Goal: Task Accomplishment & Management: Use online tool/utility

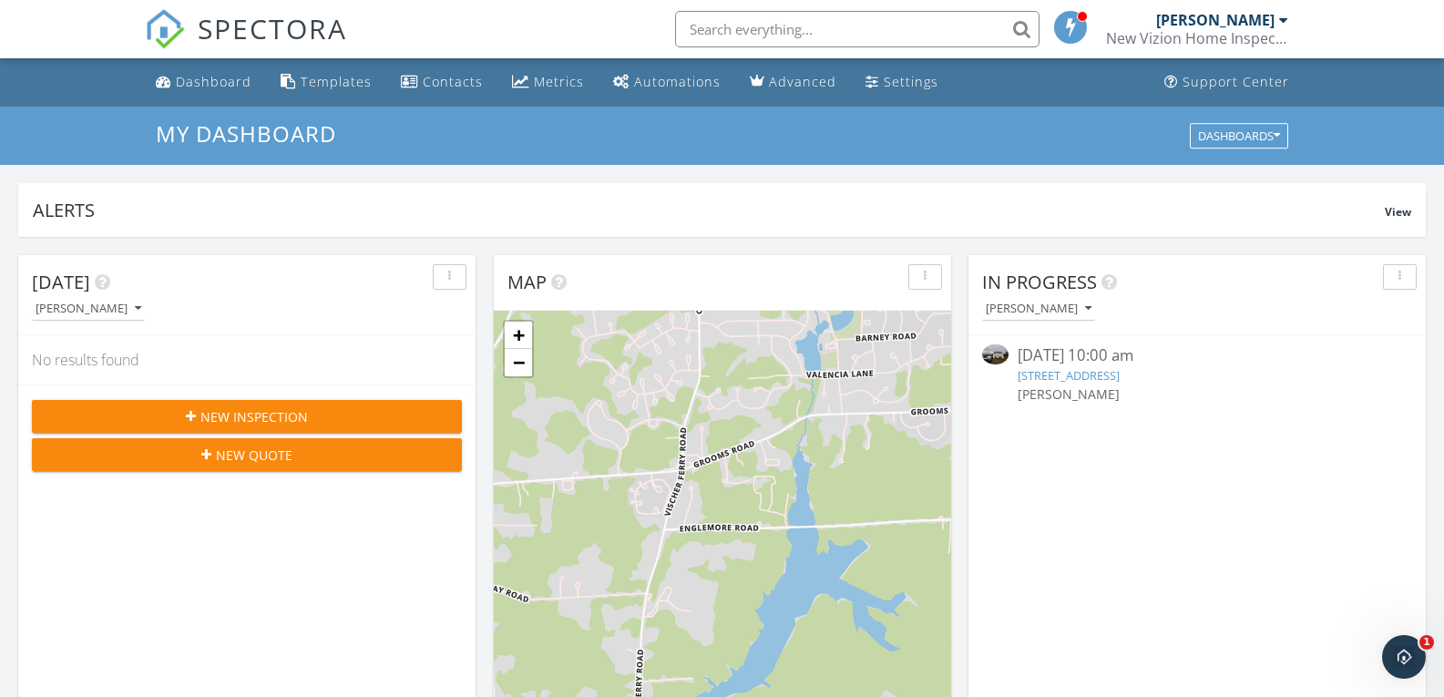
click at [1189, 22] on div "[PERSON_NAME]" at bounding box center [1215, 20] width 118 height 18
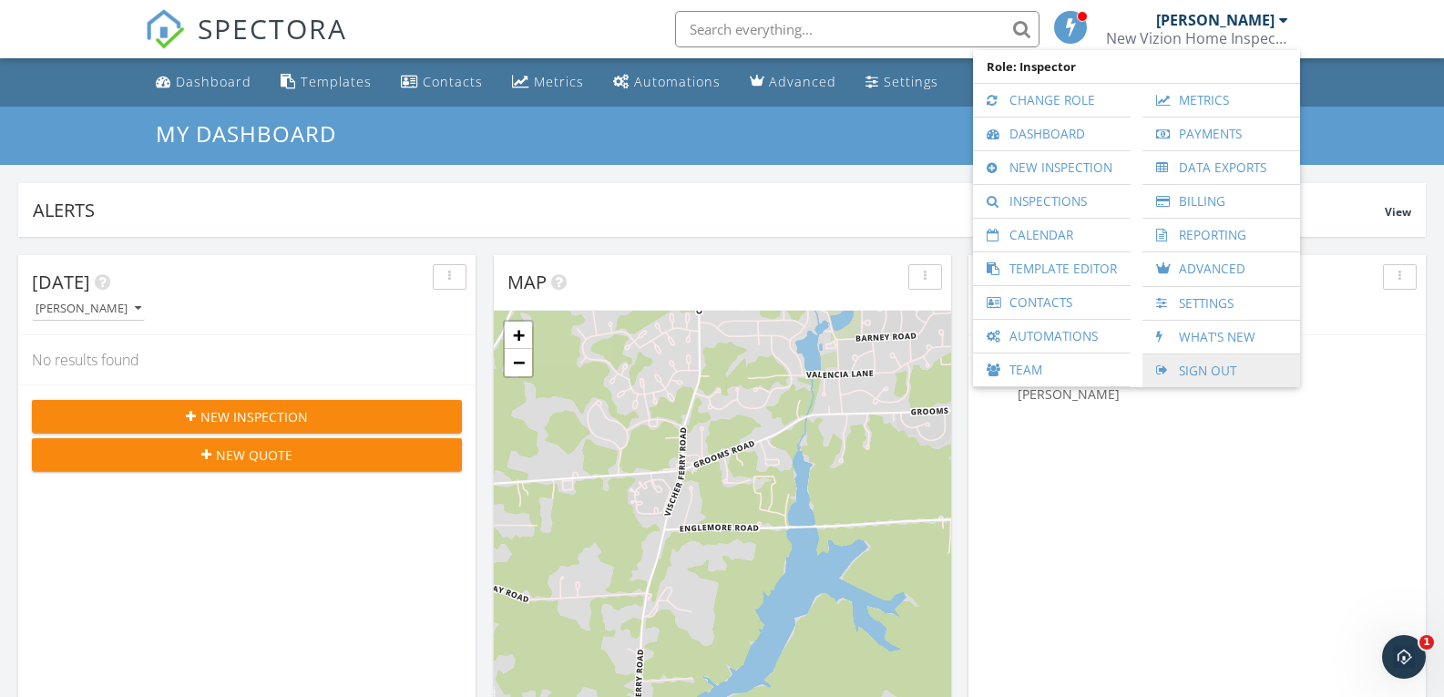
click at [1203, 367] on link "Sign Out" at bounding box center [1221, 370] width 139 height 33
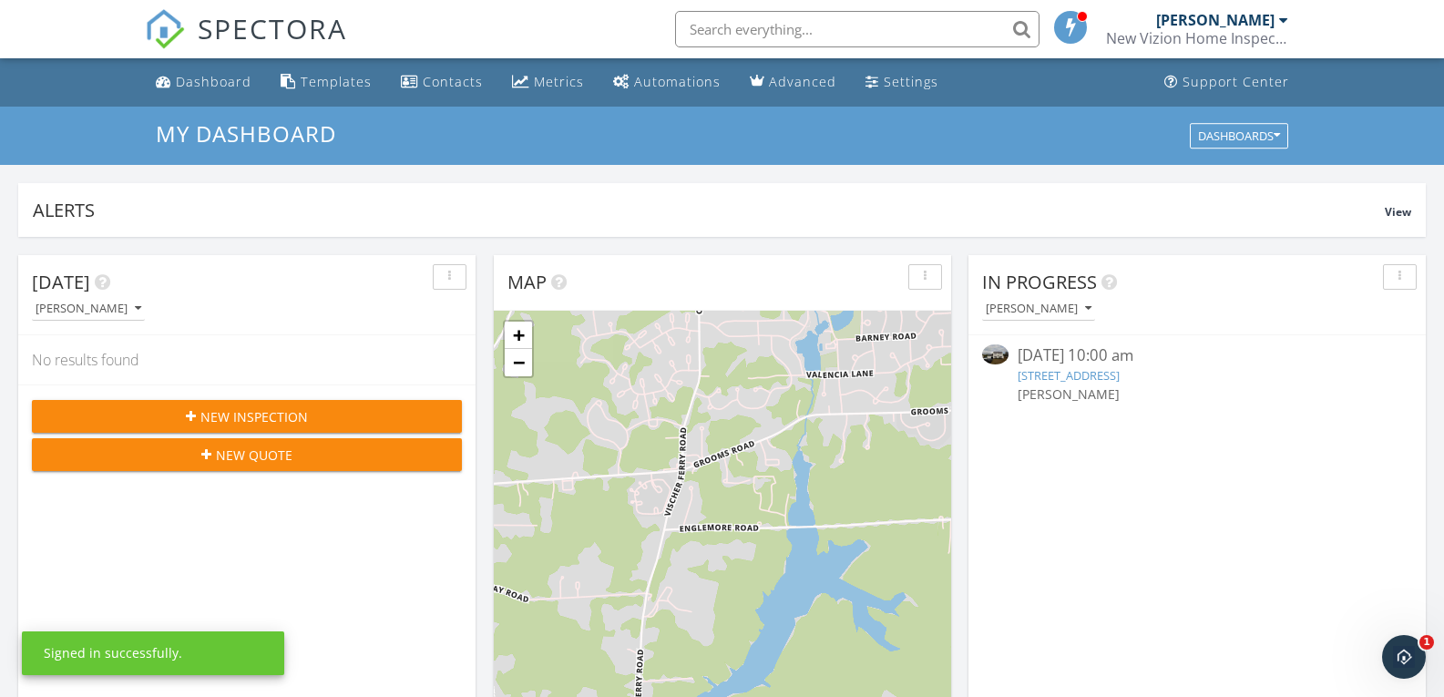
click at [1070, 379] on link "[STREET_ADDRESS]" at bounding box center [1069, 375] width 102 height 16
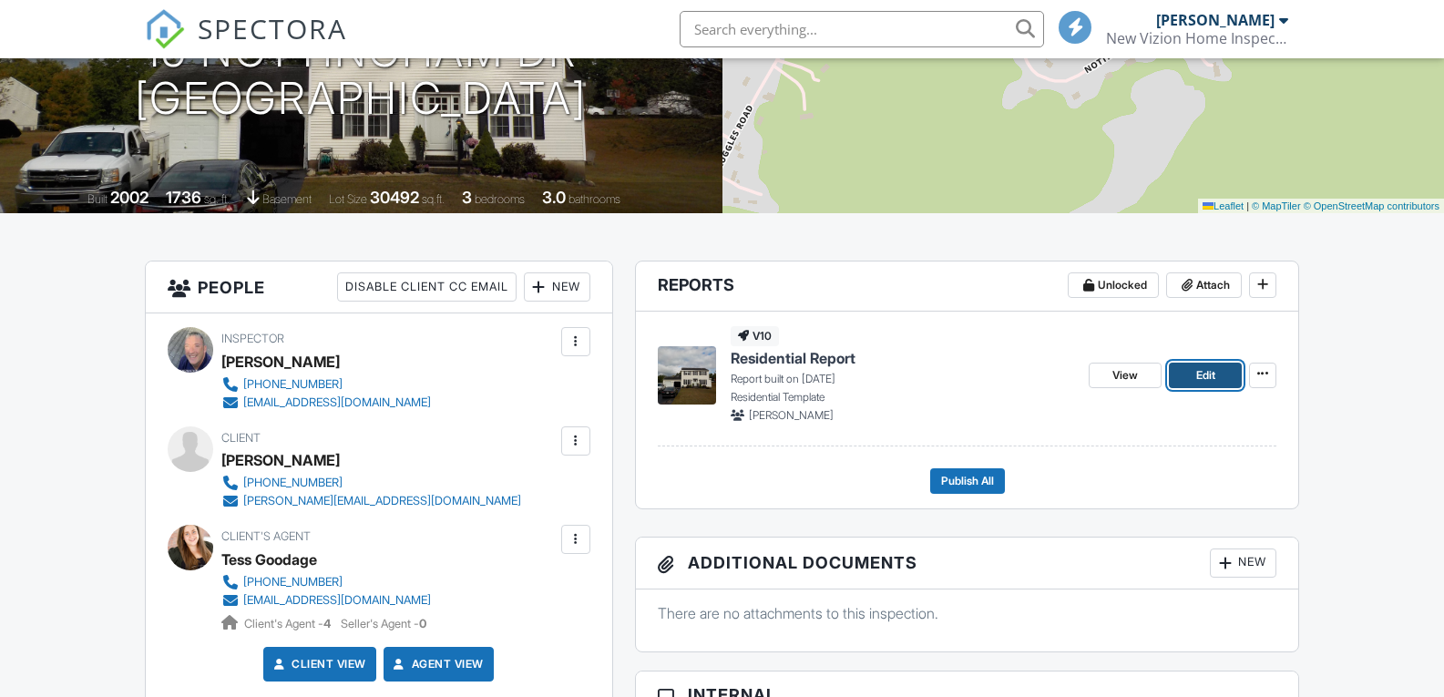
click at [1203, 375] on span "Edit" at bounding box center [1205, 375] width 19 height 18
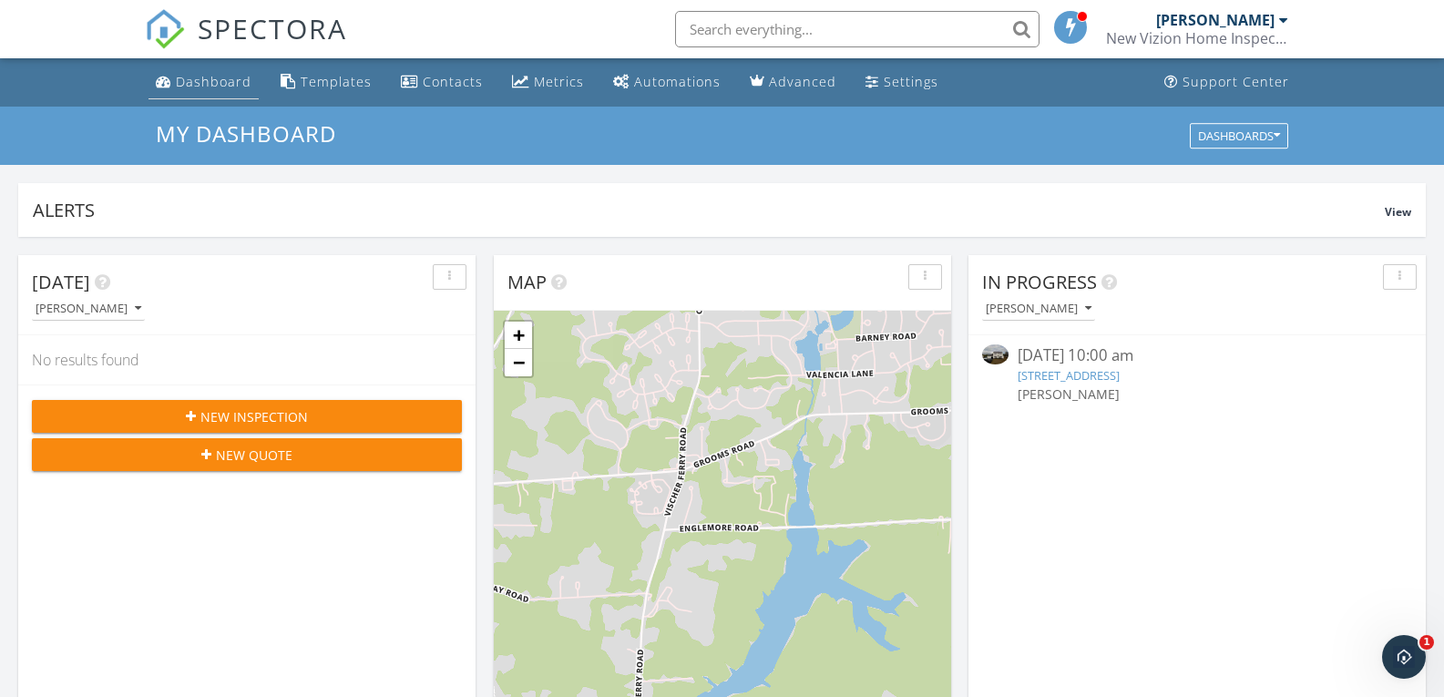
click at [241, 82] on div "Dashboard" at bounding box center [214, 81] width 76 height 17
click at [1077, 379] on link "[STREET_ADDRESS]" at bounding box center [1069, 375] width 102 height 16
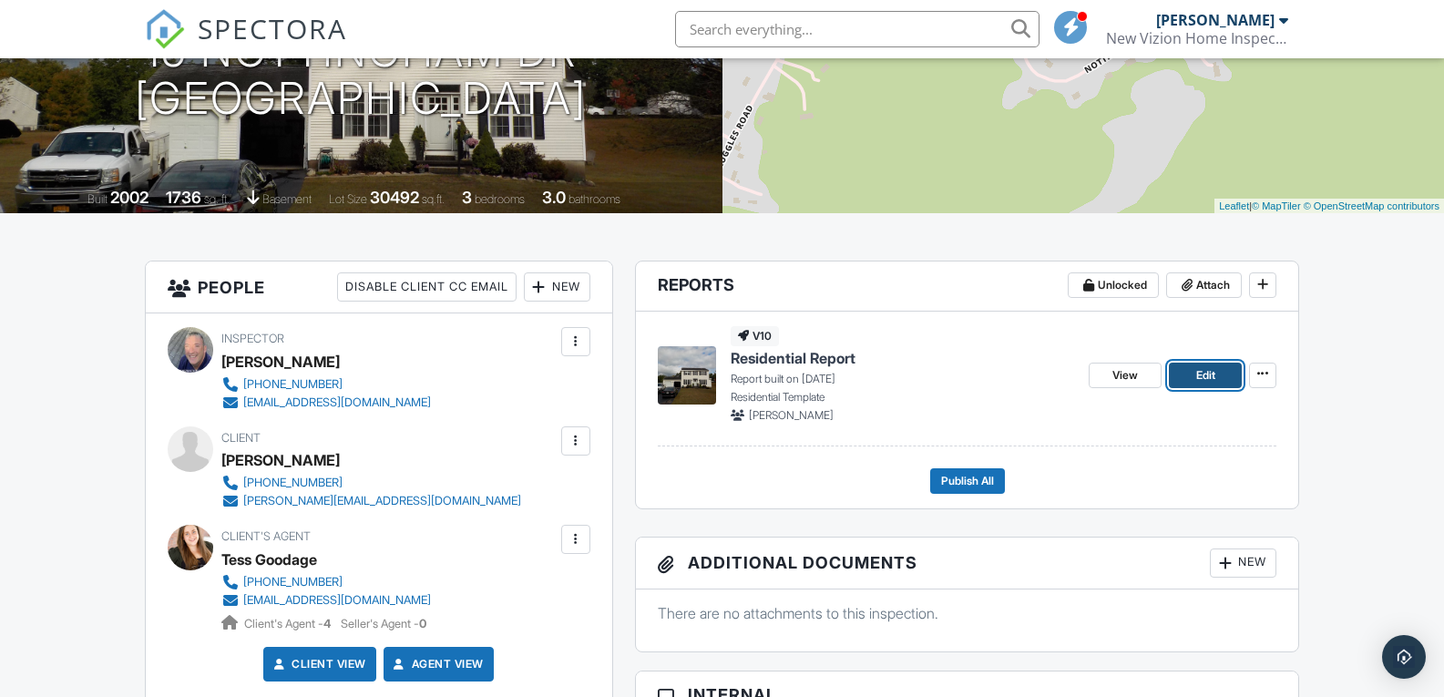
click at [1206, 367] on span "Edit" at bounding box center [1205, 375] width 19 height 18
